Goal: Check status: Check status

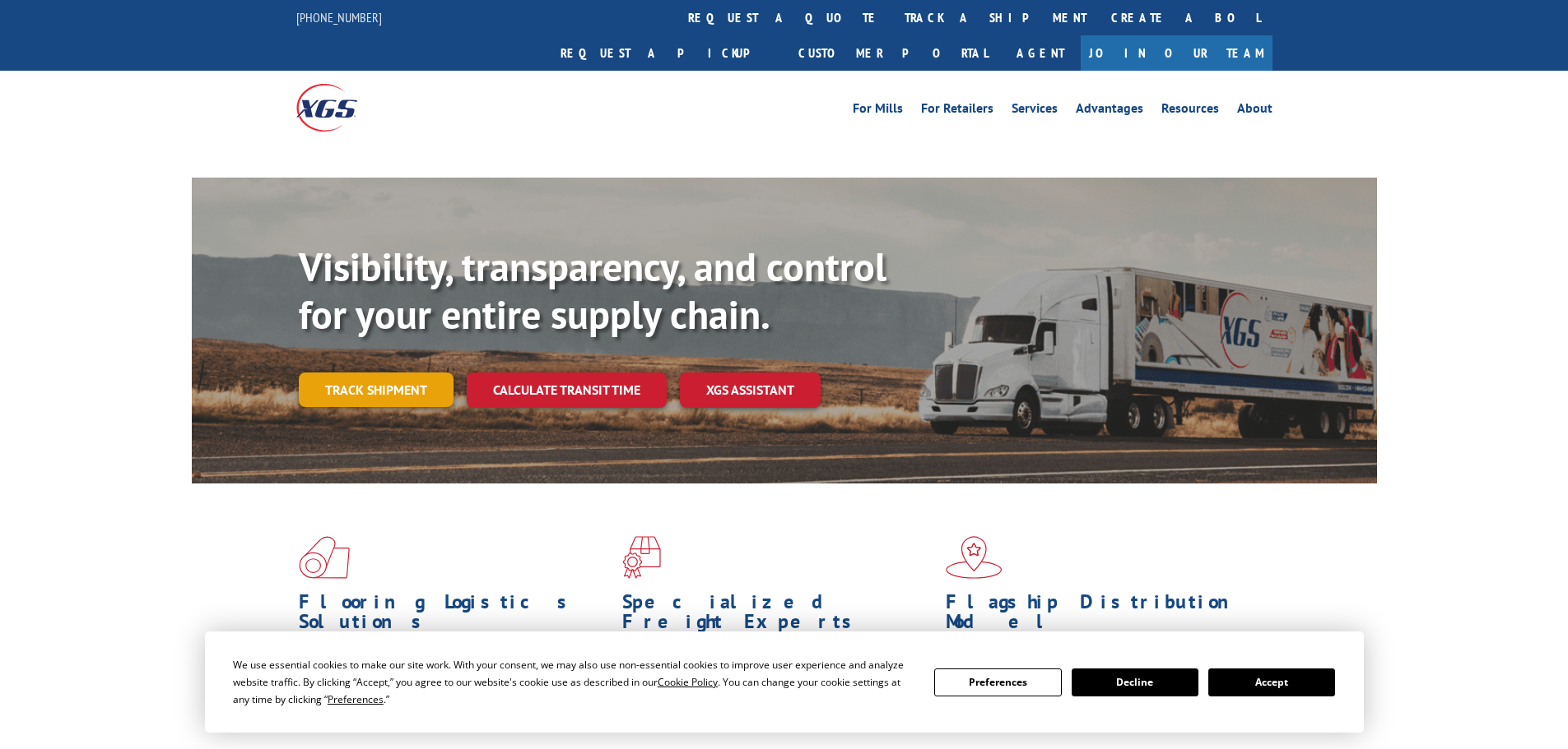
click at [348, 362] on div "Visibility, transparency, and control for your entire supply chain. Track shipm…" at bounding box center [837, 359] width 1078 height 230
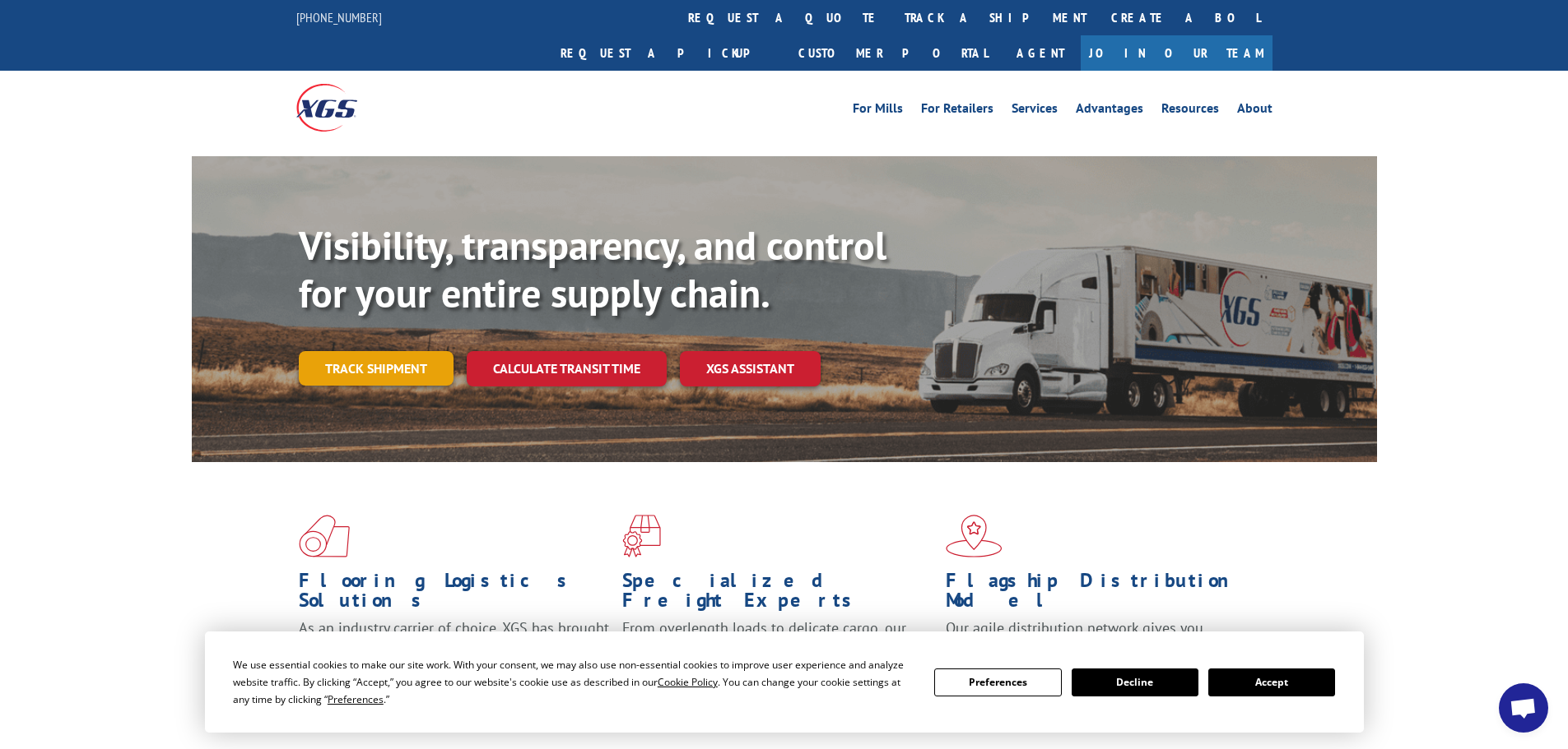
click at [366, 351] on link "Track shipment" at bounding box center [376, 368] width 155 height 34
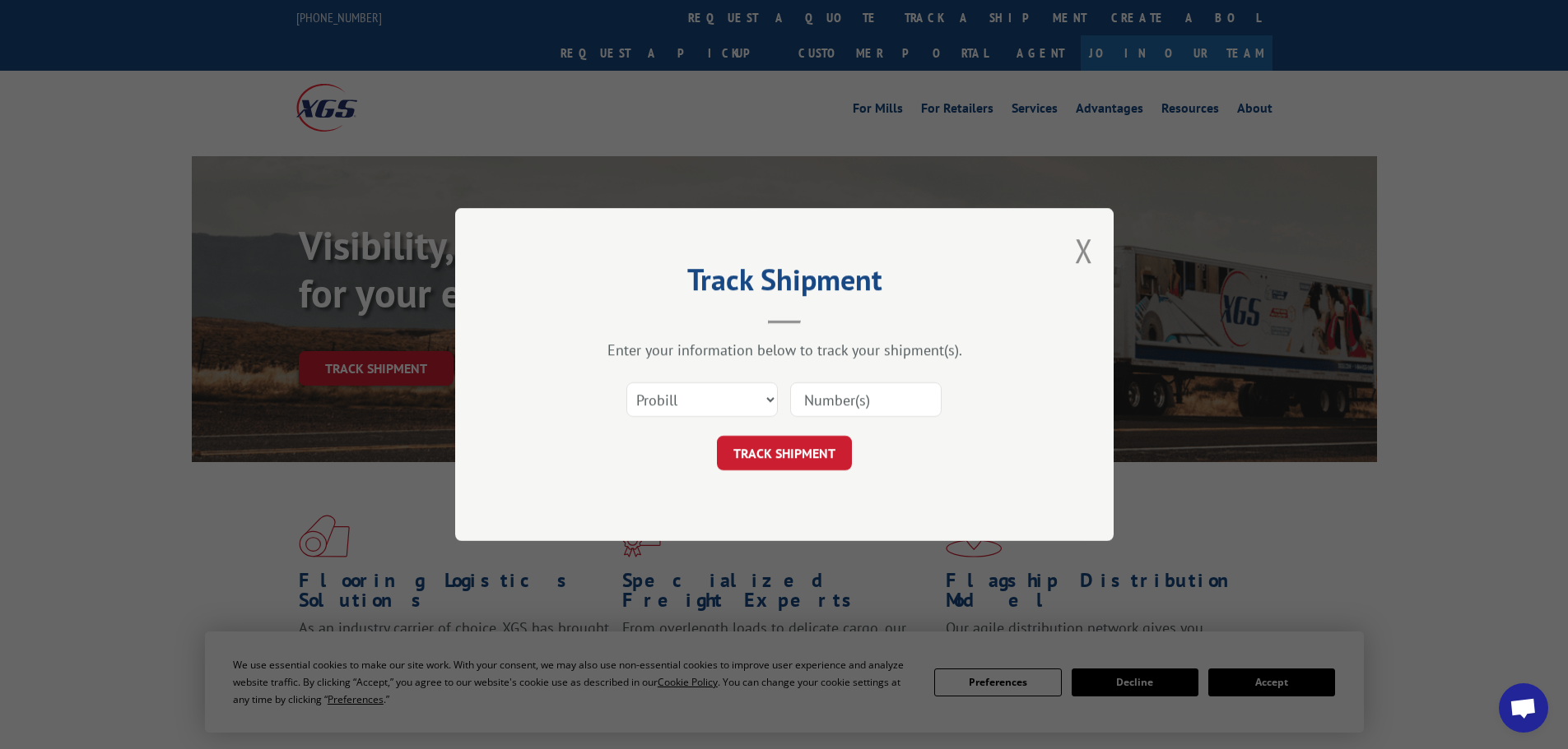
click at [860, 400] on input at bounding box center [865, 400] width 151 height 34
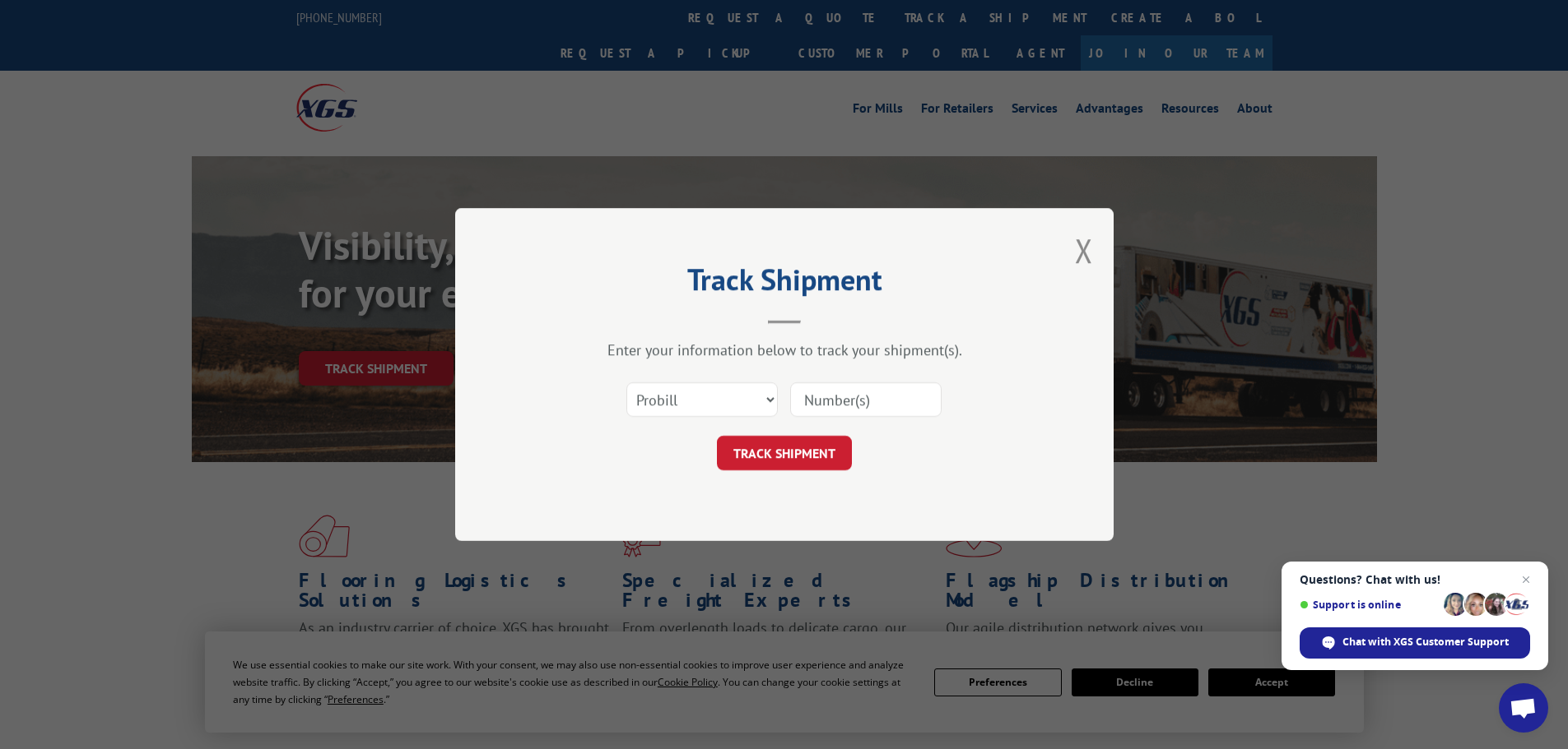
paste input "16755970"
type input "16755970"
click at [820, 451] on button "TRACK SHIPMENT" at bounding box center [784, 452] width 135 height 34
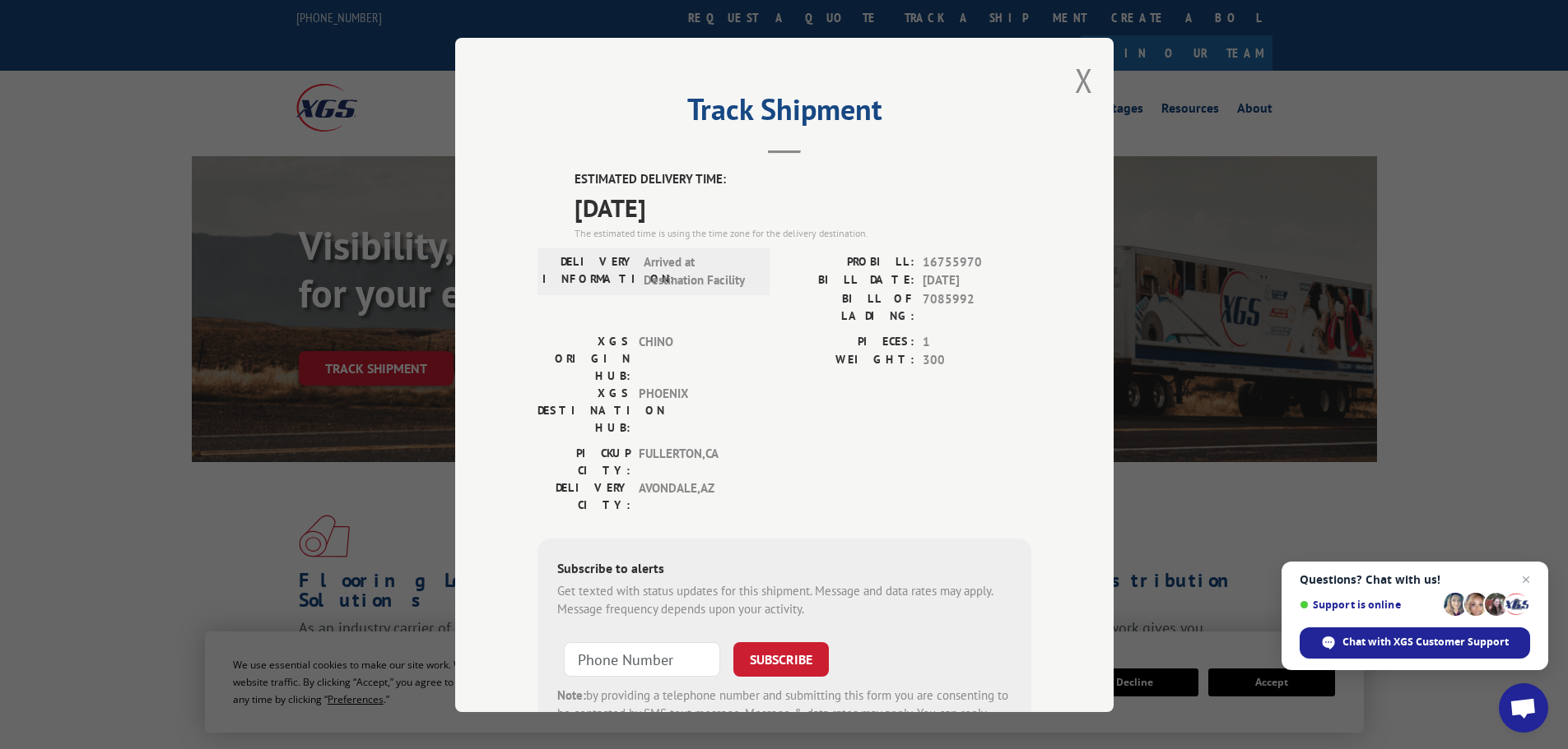
drag, startPoint x: 711, startPoint y: 214, endPoint x: 567, endPoint y: 208, distance: 144.1
click at [567, 208] on div "ESTIMATED DELIVERY TIME: [DATE] The estimated time is using the time zone for t…" at bounding box center [784, 466] width 493 height 591
copy span "[DATE]"
